Goal: Task Accomplishment & Management: Manage account settings

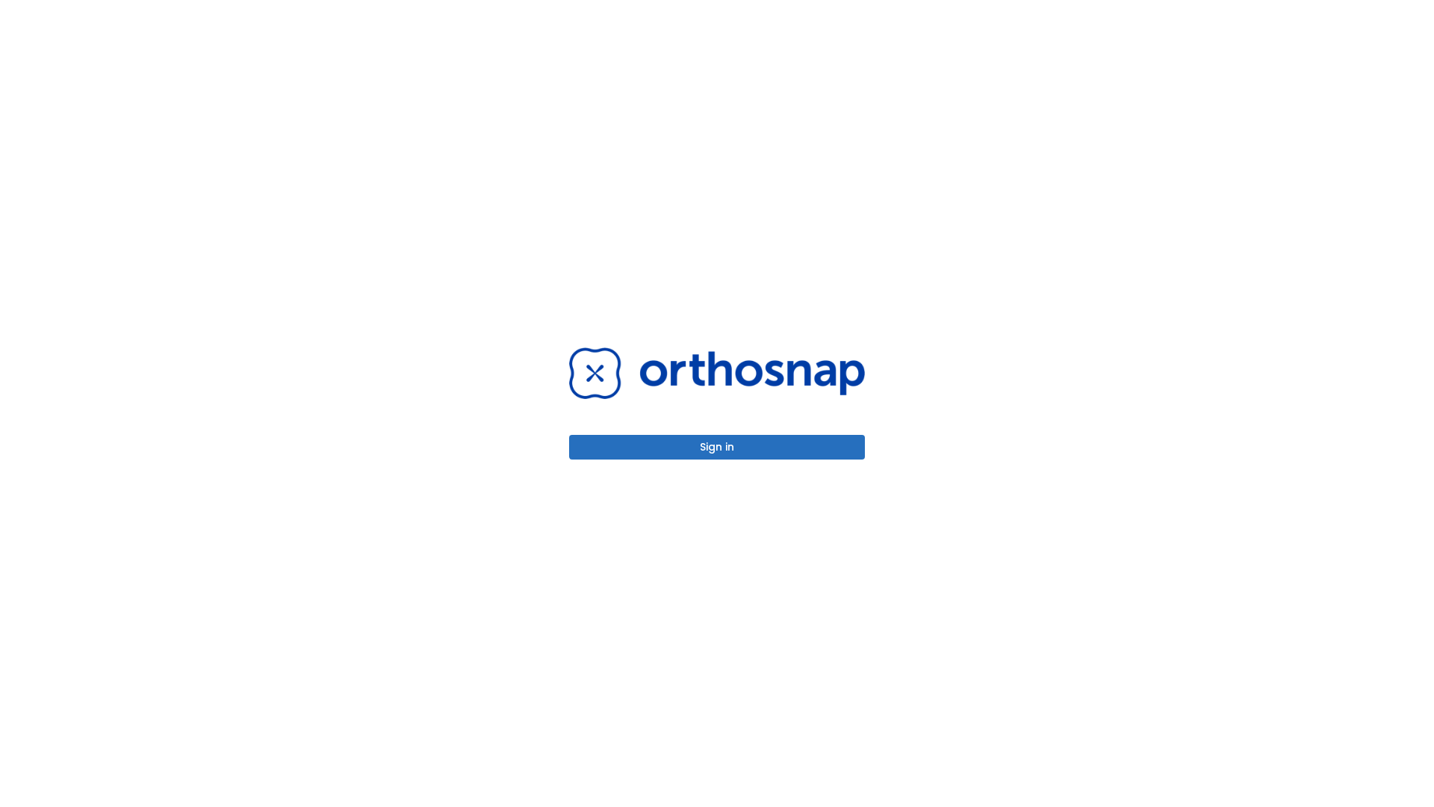
click at [717, 447] on button "Sign in" at bounding box center [717, 447] width 296 height 25
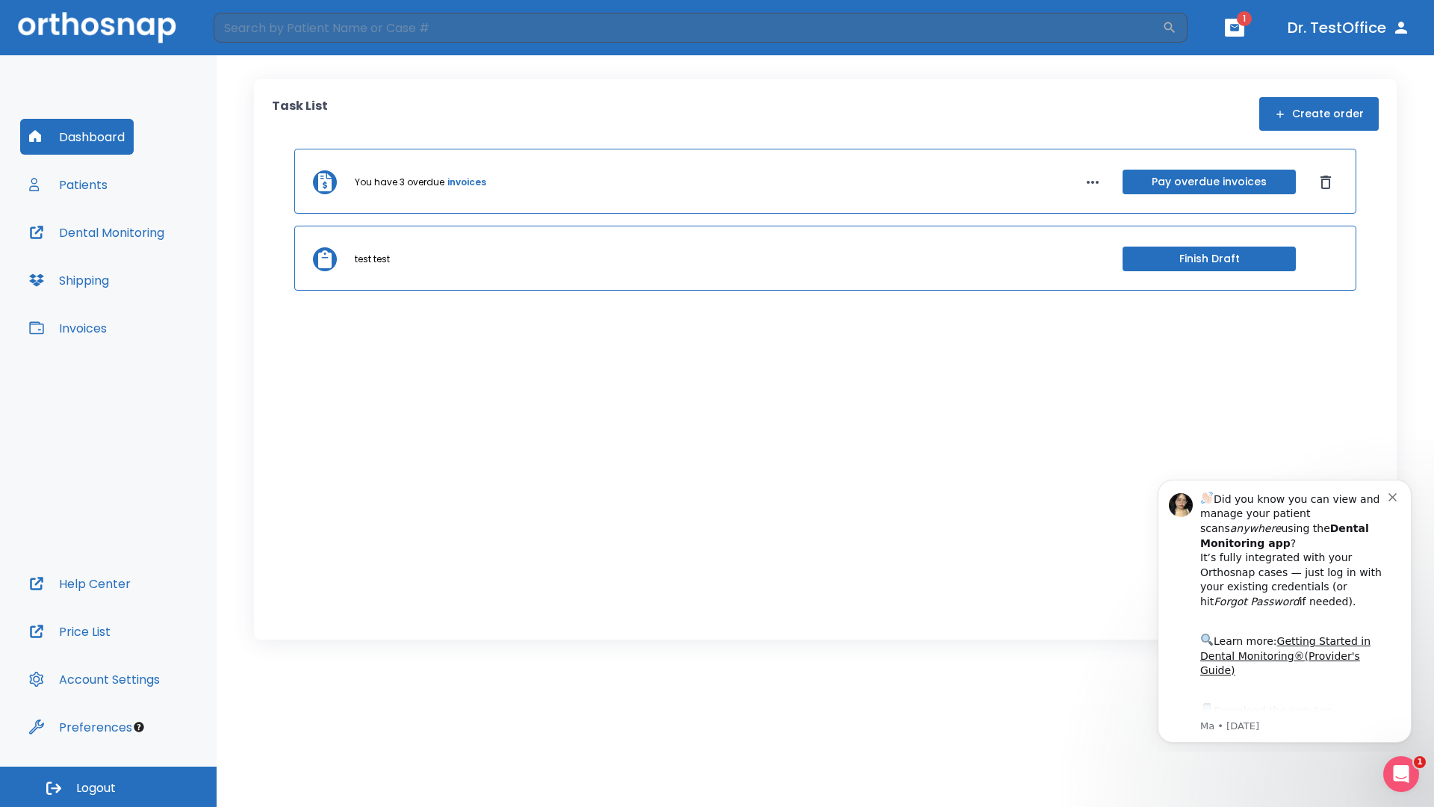
click at [108, 787] on span "Logout" at bounding box center [96, 788] width 40 height 16
